Goal: Navigation & Orientation: Find specific page/section

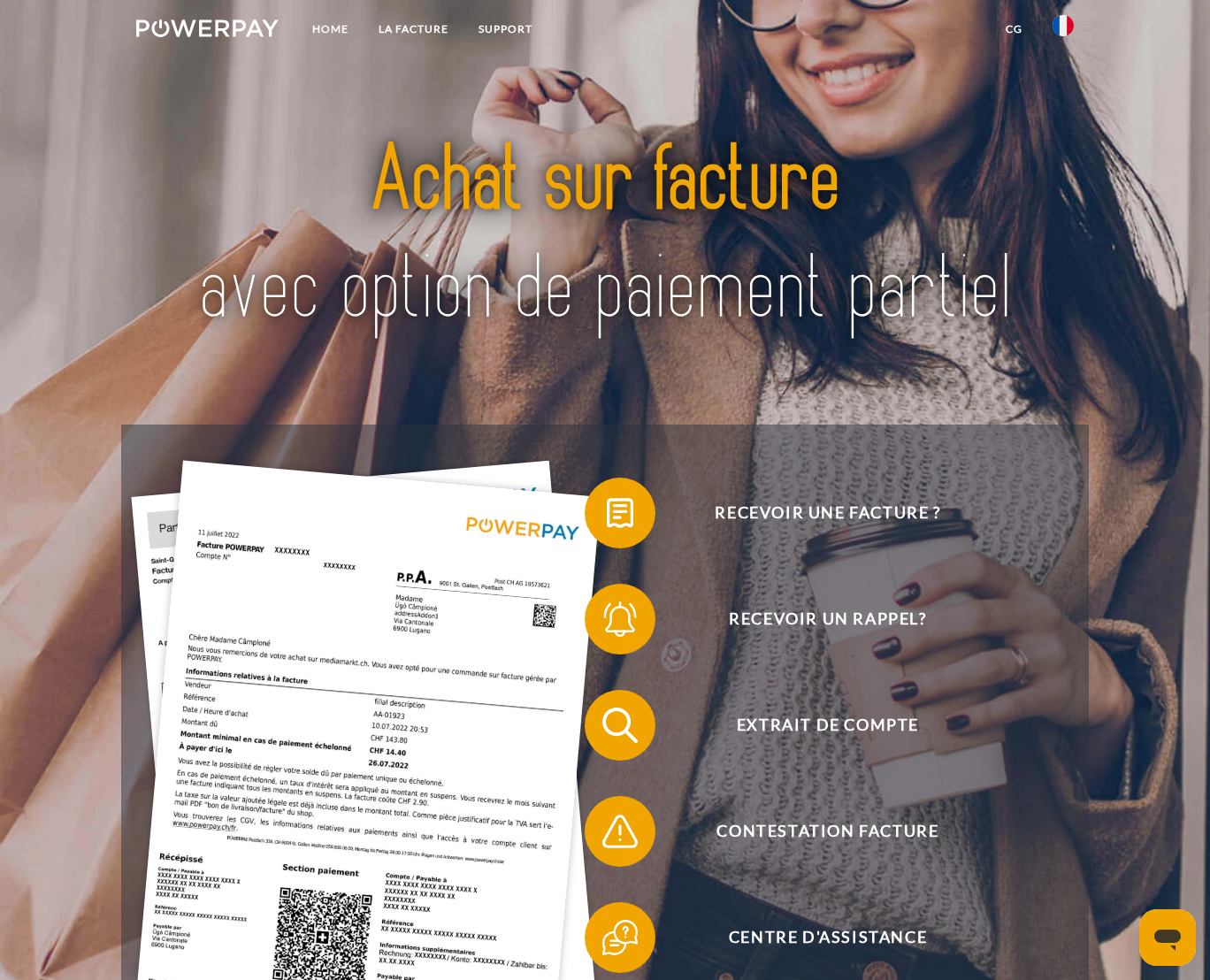
click at [1060, 23] on img at bounding box center [1063, 26] width 21 height 21
click at [1061, 23] on img at bounding box center [1063, 26] width 21 height 21
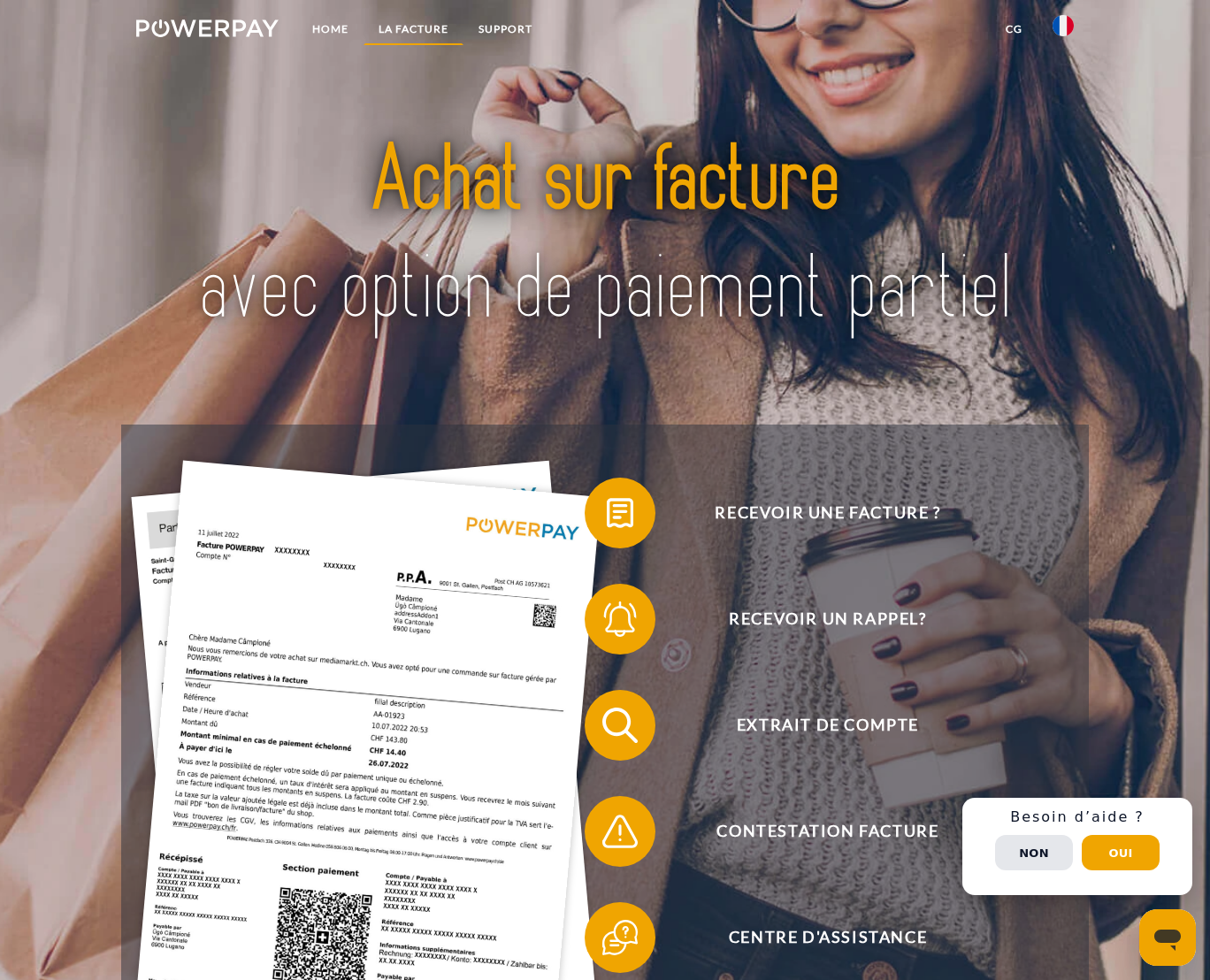
click at [389, 22] on link "LA FACTURE" at bounding box center [413, 29] width 100 height 32
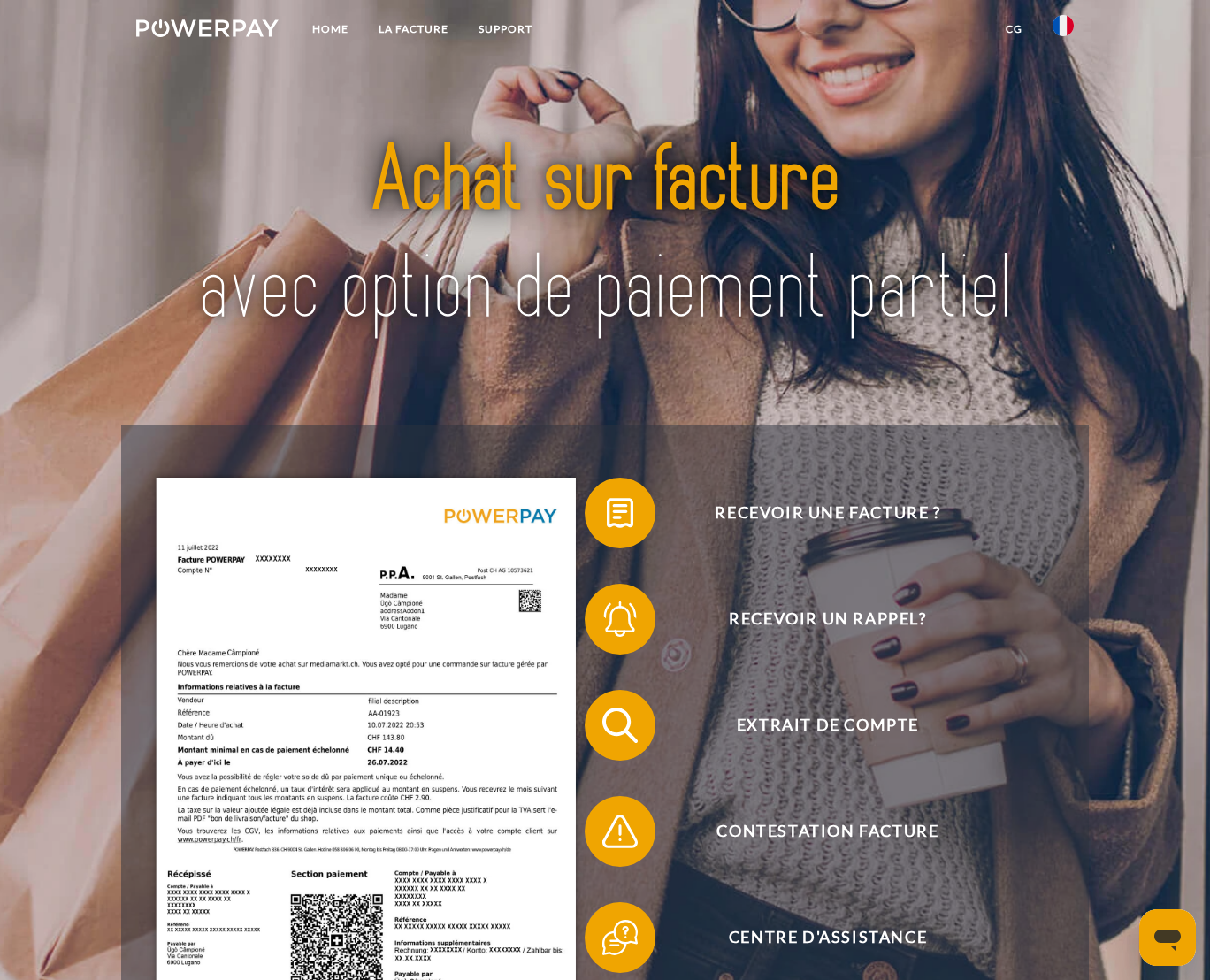
click at [1015, 26] on link "CG" at bounding box center [1014, 29] width 47 height 32
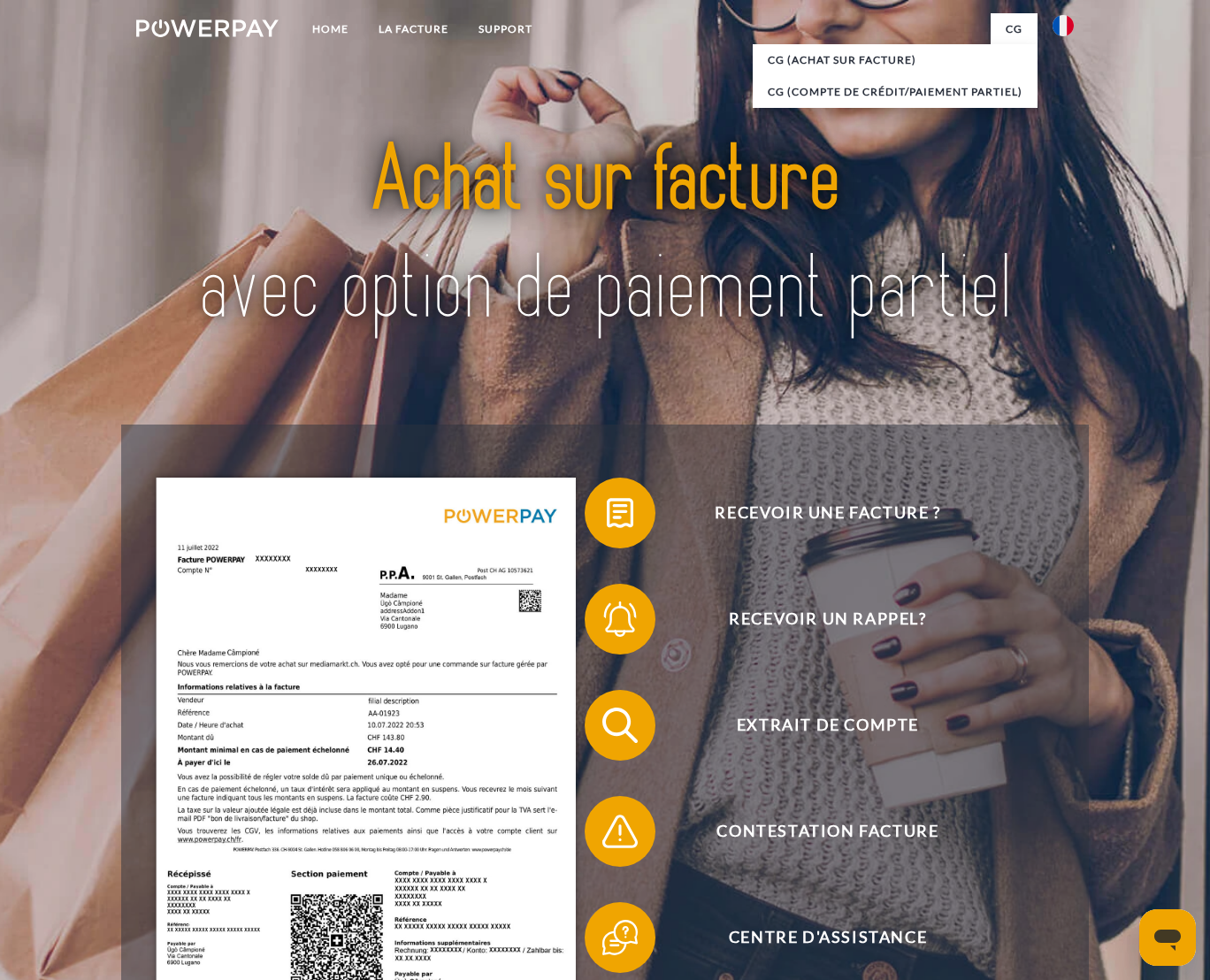
click at [666, 60] on nav "Home LA FACTURE Support CG" at bounding box center [605, 31] width 1210 height 63
click at [347, 31] on link "Home" at bounding box center [330, 29] width 66 height 32
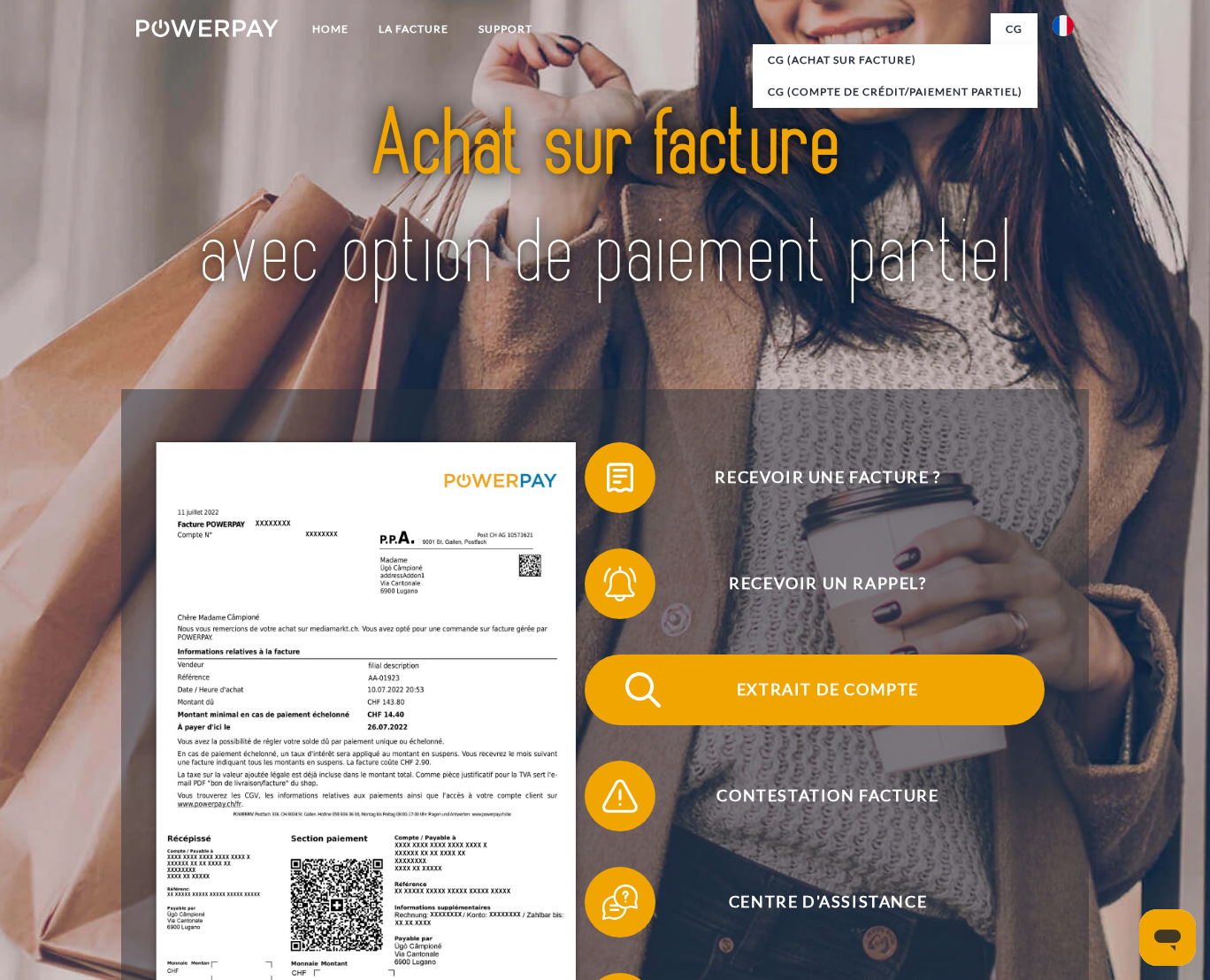
click at [804, 682] on span "Extrait de compte" at bounding box center [827, 689] width 433 height 71
